Goal: Task Accomplishment & Management: Complete application form

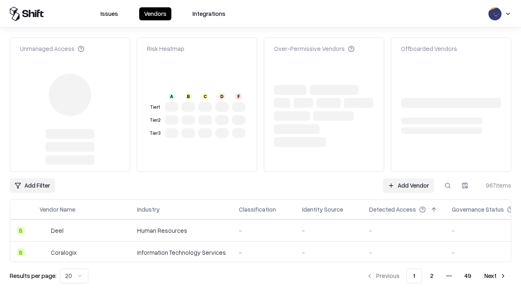
click at [408, 178] on link "Add Vendor" at bounding box center [408, 185] width 51 height 15
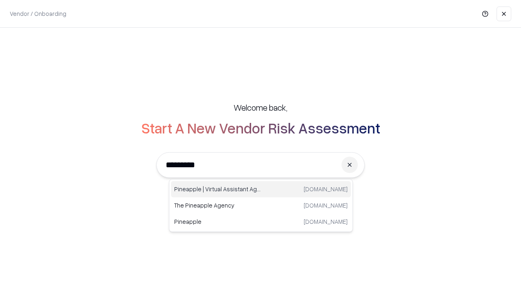
click at [261, 189] on div "Pineapple | Virtual Assistant Agency [DOMAIN_NAME]" at bounding box center [261, 189] width 180 height 16
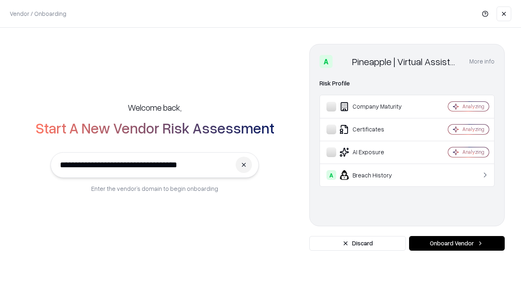
type input "**********"
click at [456, 243] on button "Onboard Vendor" at bounding box center [457, 243] width 96 height 15
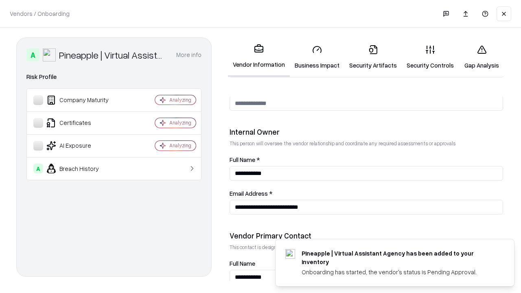
scroll to position [421, 0]
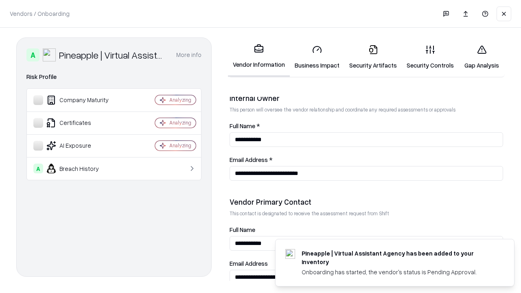
click at [317, 57] on link "Business Impact" at bounding box center [317, 57] width 54 height 38
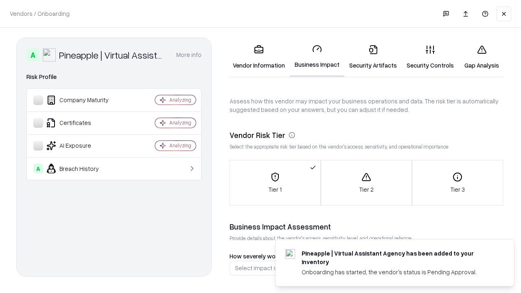
click at [373, 57] on link "Security Artifacts" at bounding box center [372, 57] width 57 height 38
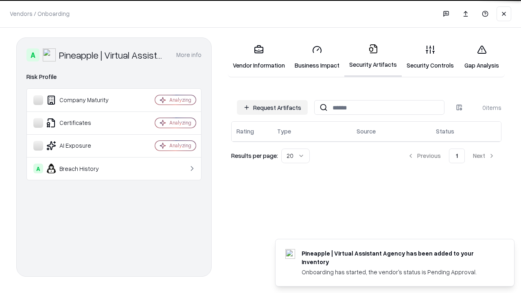
click at [272, 107] on button "Request Artifacts" at bounding box center [272, 107] width 71 height 15
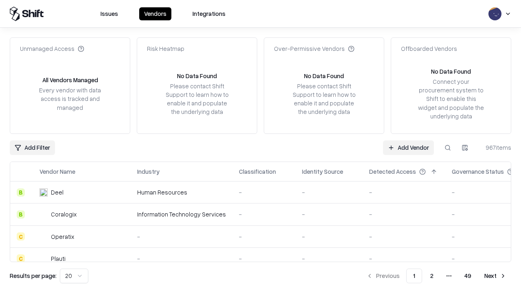
click at [408, 147] on link "Add Vendor" at bounding box center [408, 147] width 51 height 15
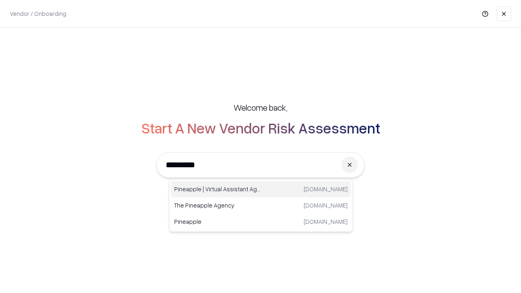
click at [261, 189] on div "Pineapple | Virtual Assistant Agency [DOMAIN_NAME]" at bounding box center [261, 189] width 180 height 16
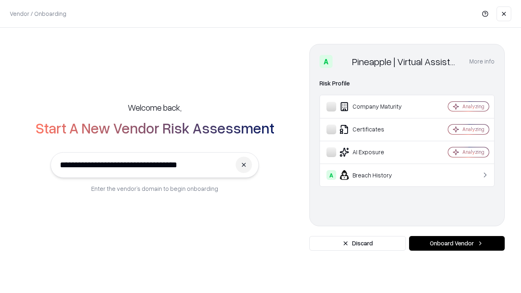
type input "**********"
click at [456, 243] on button "Onboard Vendor" at bounding box center [457, 243] width 96 height 15
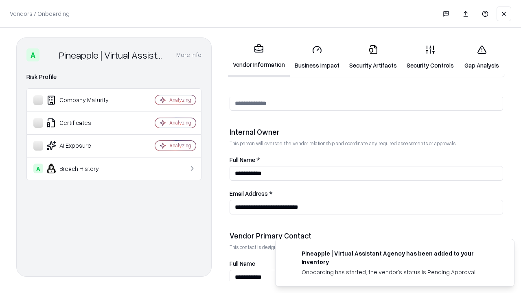
scroll to position [421, 0]
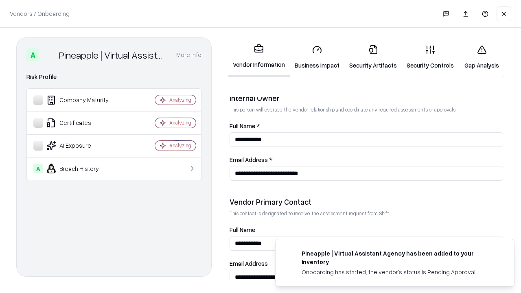
click at [481, 57] on link "Gap Analysis" at bounding box center [481, 57] width 46 height 38
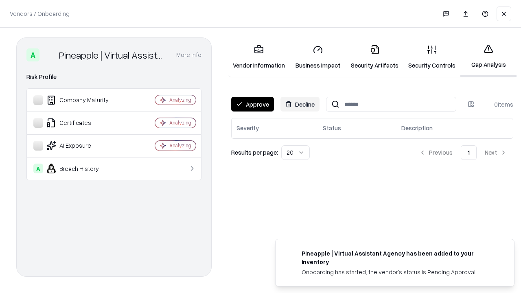
click at [252, 104] on button "Approve" at bounding box center [252, 104] width 43 height 15
